Goal: Use online tool/utility

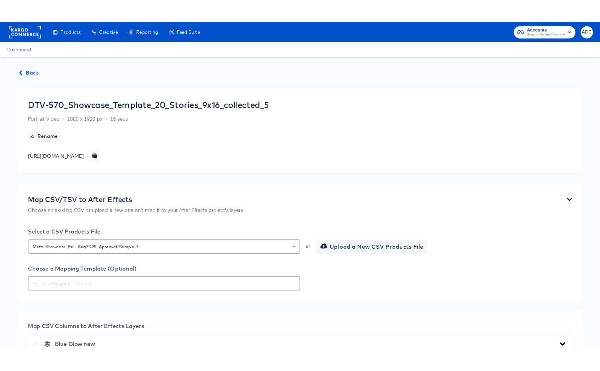
scroll to position [1213, 0]
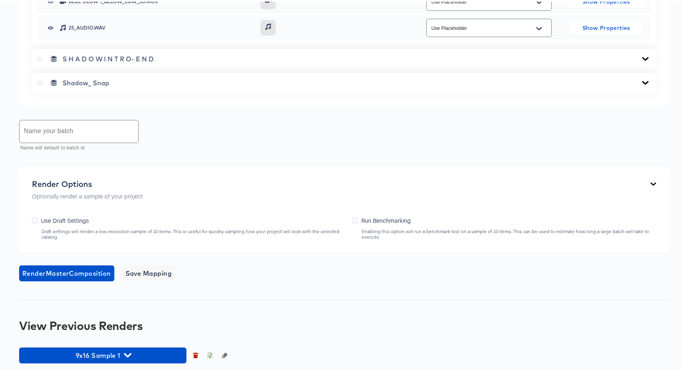
click at [255, 232] on div "Draft settings will render a low-resolution sample of 10 items. This is useful …" at bounding box center [192, 232] width 303 height 11
click at [263, 270] on div "Render Master Composition Save Mapping" at bounding box center [343, 272] width 649 height 16
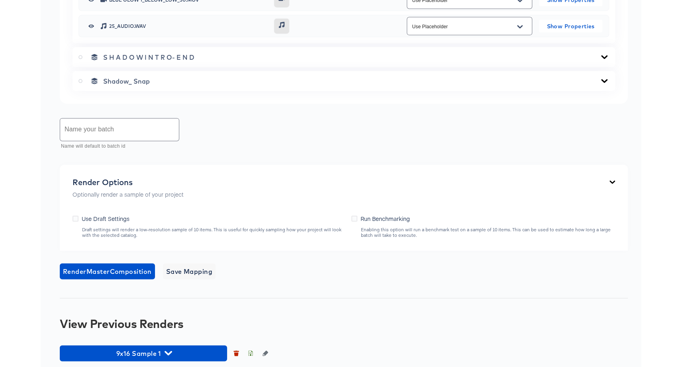
scroll to position [1216, 0]
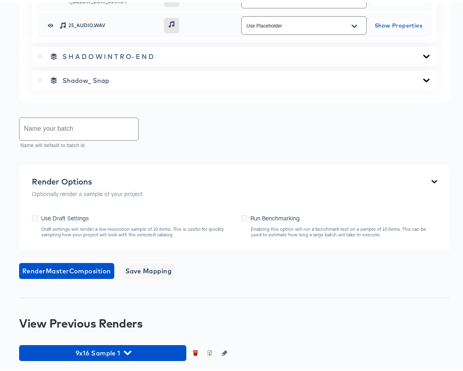
click at [171, 240] on div "Render Options Optionally render a sample of your project Use Draft Settings Dr…" at bounding box center [234, 205] width 431 height 86
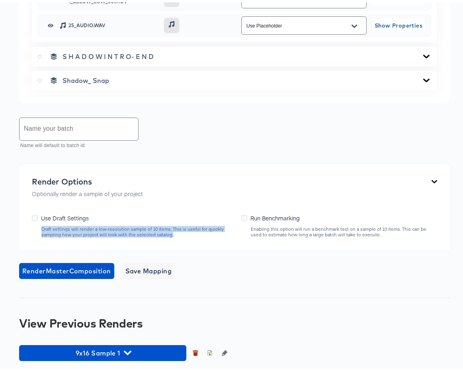
drag, startPoint x: 170, startPoint y: 238, endPoint x: 29, endPoint y: 230, distance: 141.2
click at [29, 230] on div "Render Options Optionally render a sample of your project Use Draft Settings Dr…" at bounding box center [234, 205] width 431 height 86
copy div "Draft settings will render a low-resolution sample of 10 items. This is useful …"
